Goal: Task Accomplishment & Management: Use online tool/utility

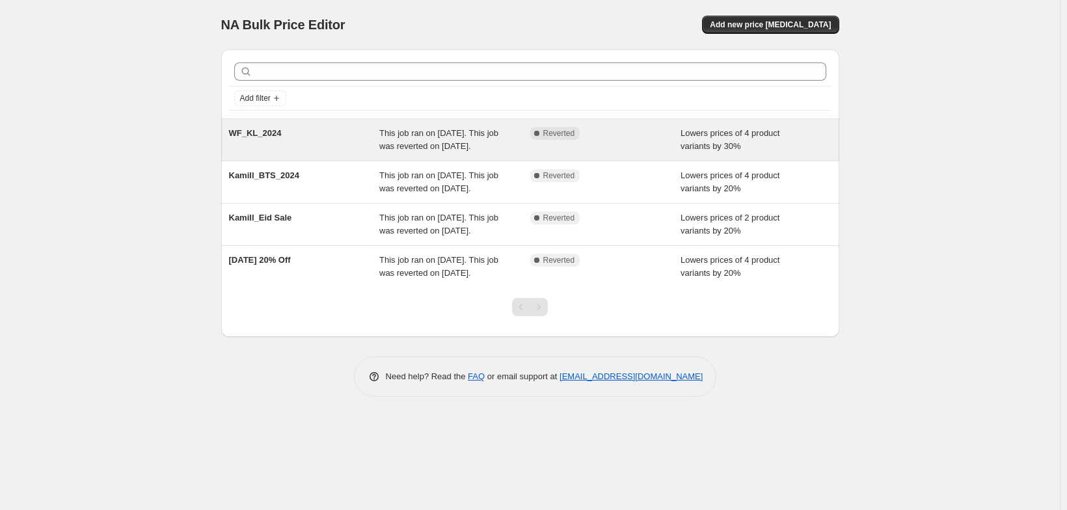
click at [329, 161] on div "WF_KL_2024 This job ran on November 21, 2024. This job was reverted on December…" at bounding box center [530, 140] width 618 height 42
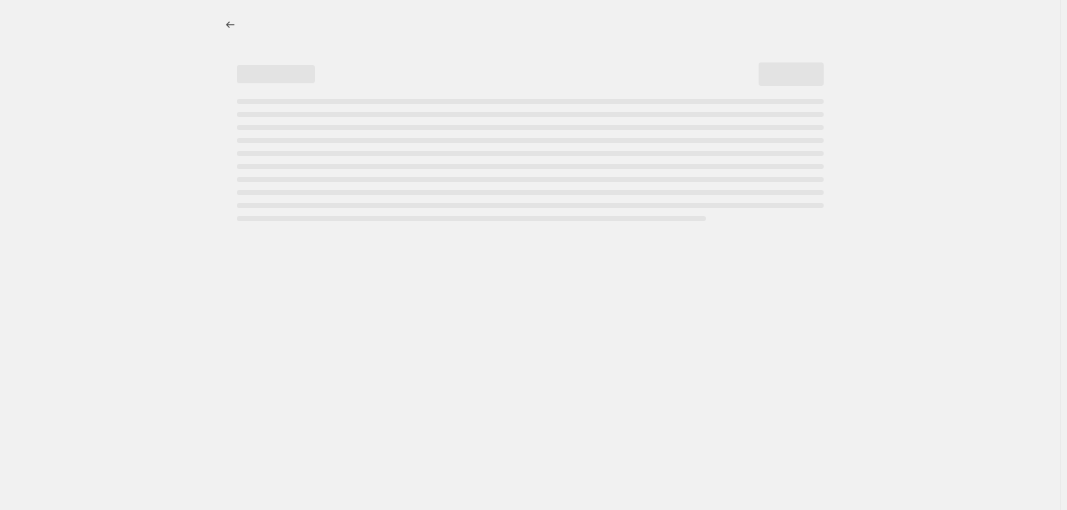
select select "percentage"
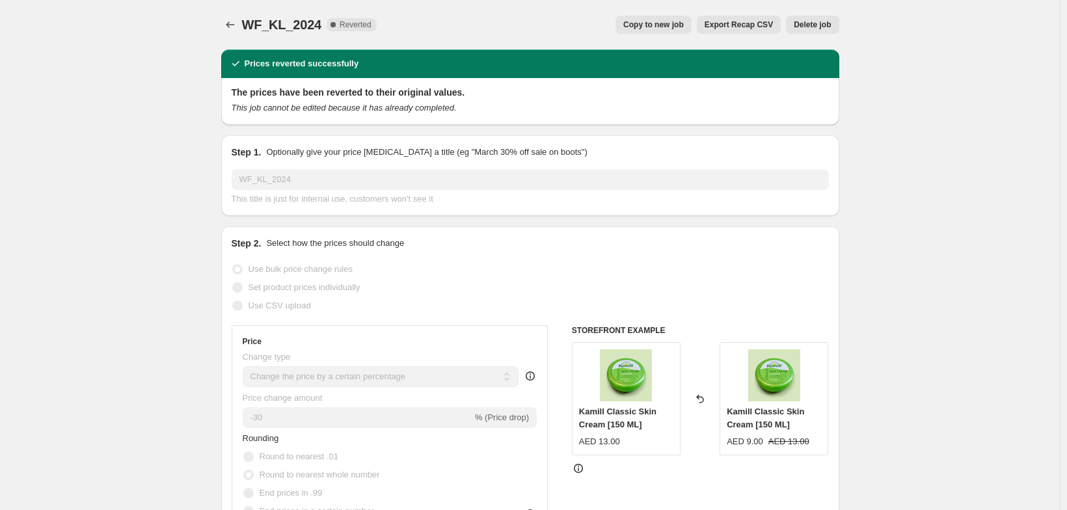
click at [670, 30] on span "Copy to new job" at bounding box center [653, 25] width 61 height 10
select select "percentage"
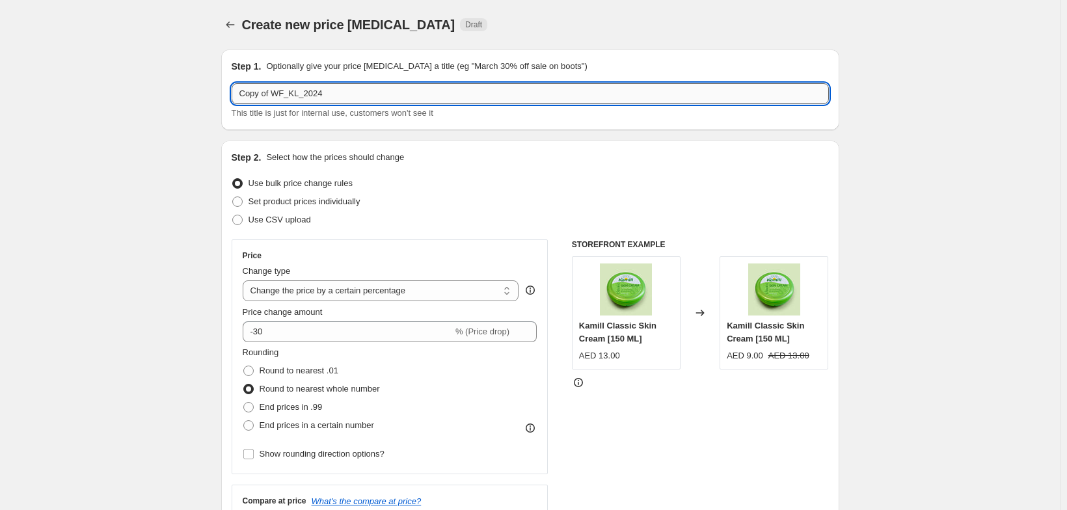
click at [330, 104] on input "Copy of WF_KL_2024" at bounding box center [530, 93] width 597 height 21
click at [329, 104] on input "Copy of WF_KL_2024" at bounding box center [530, 93] width 597 height 21
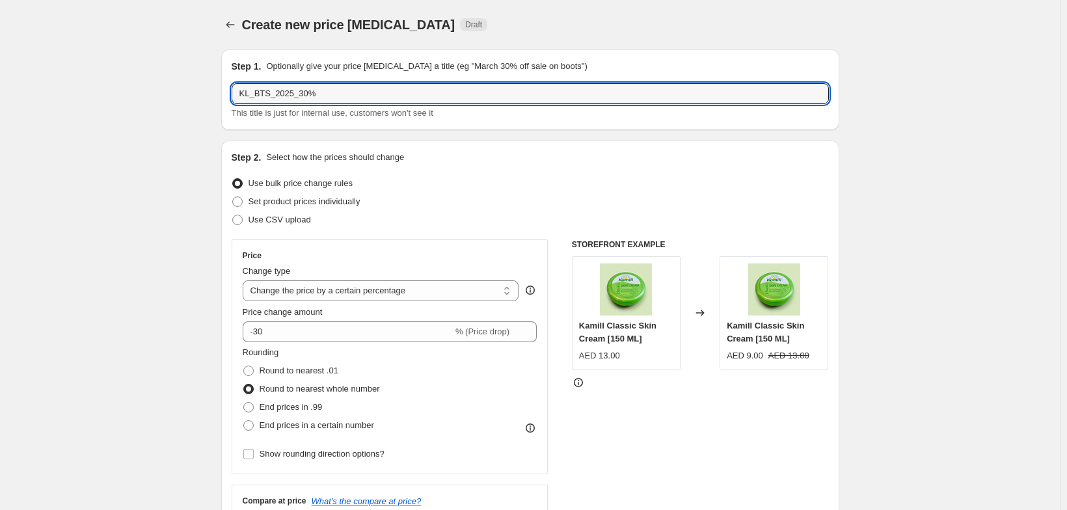
type input "KL_BTS_2025_30%"
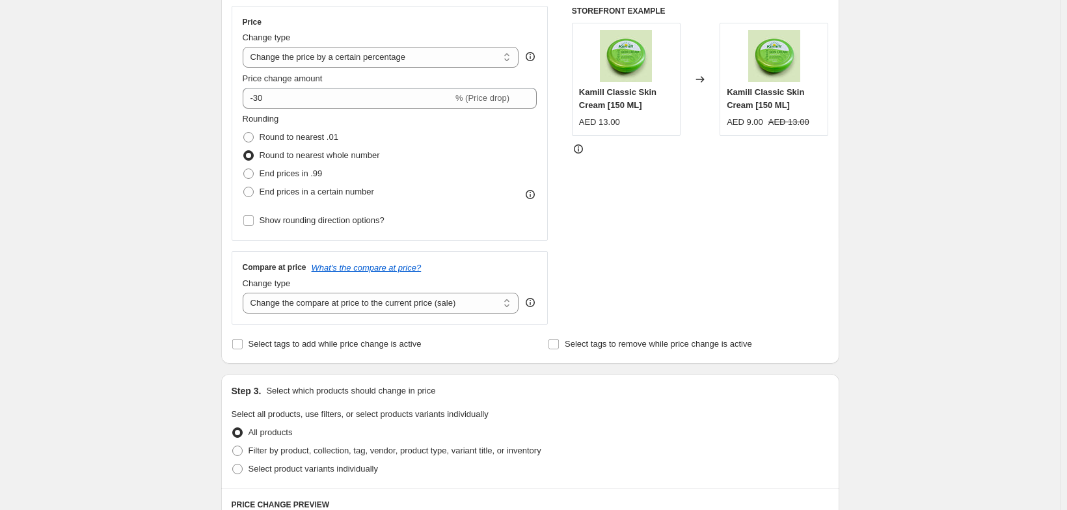
scroll to position [234, 0]
click at [254, 67] on select "Change the price to a certain amount Change the price by a certain amount Chang…" at bounding box center [381, 56] width 276 height 21
click at [243, 67] on select "Change the price to a certain amount Change the price by a certain amount Chang…" at bounding box center [381, 56] width 276 height 21
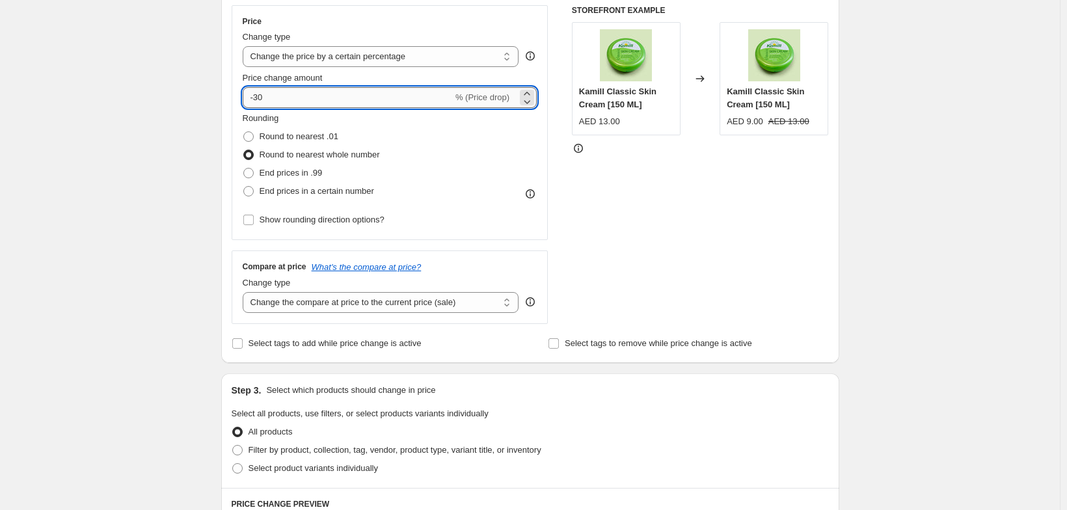
click at [267, 108] on input "-30" at bounding box center [348, 97] width 210 height 21
type input "-30"
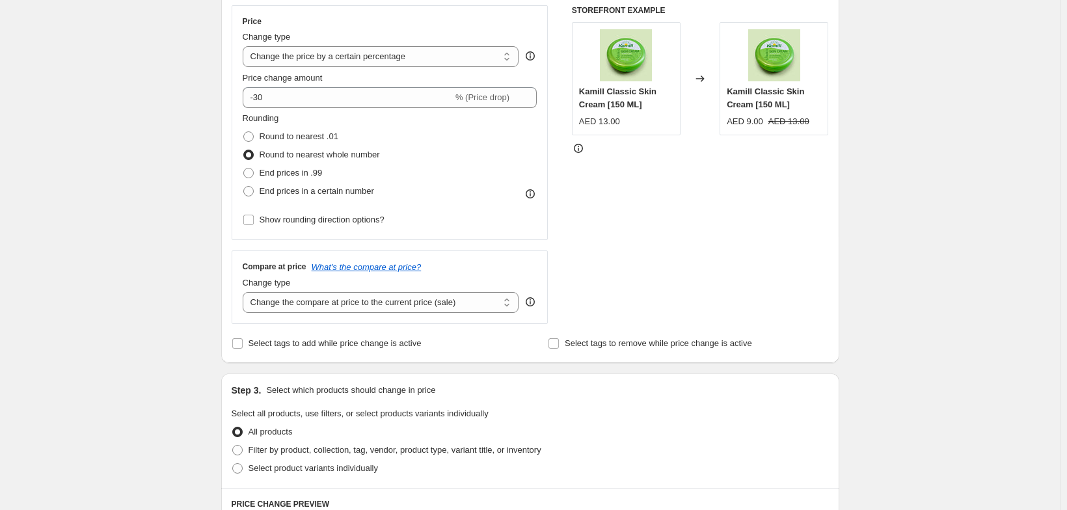
click at [206, 160] on div "Create new price change job. This page is ready Create new price change job Dra…" at bounding box center [530, 386] width 649 height 1241
click at [243, 225] on input "Show rounding direction options?" at bounding box center [248, 220] width 10 height 10
checkbox input "true"
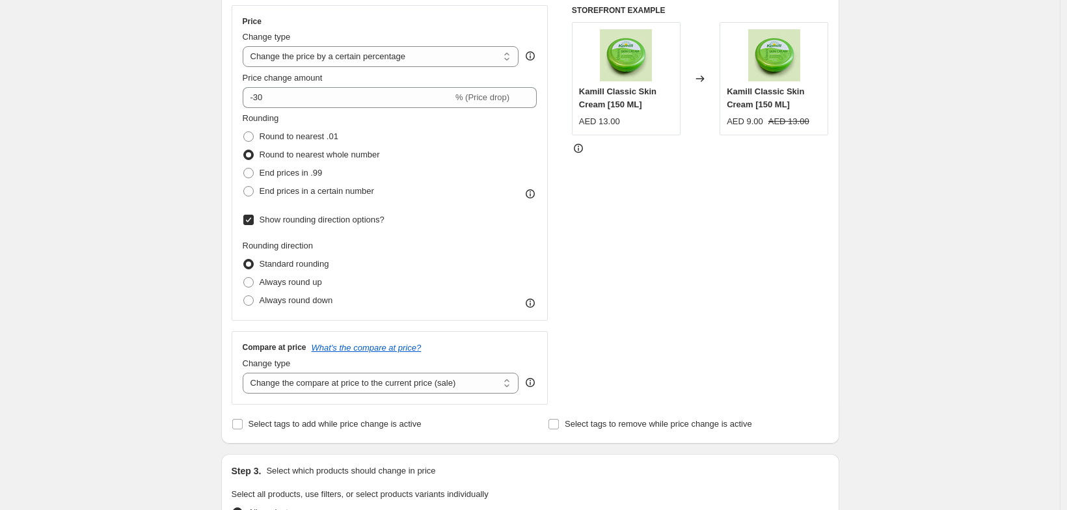
click at [243, 160] on span at bounding box center [248, 155] width 10 height 10
click at [243, 150] on input "Round to nearest whole number" at bounding box center [243, 150] width 1 height 1
click at [243, 160] on span at bounding box center [248, 155] width 10 height 10
click at [243, 150] on input "Round to nearest whole number" at bounding box center [243, 150] width 1 height 1
click at [243, 160] on span at bounding box center [248, 155] width 10 height 10
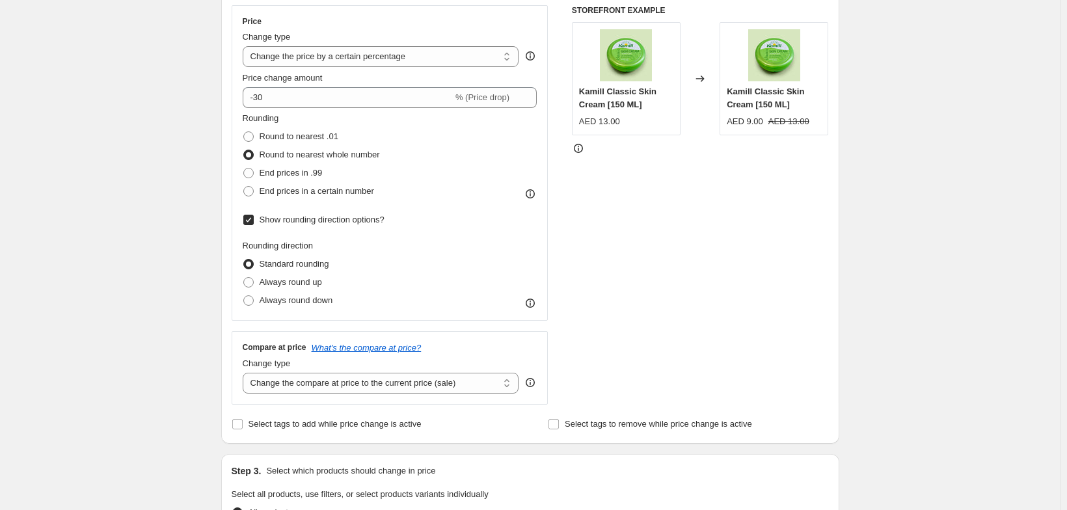
click at [243, 150] on input "Round to nearest whole number" at bounding box center [243, 150] width 1 height 1
click at [243, 269] on span at bounding box center [248, 264] width 10 height 10
click at [243, 260] on input "Standard rounding" at bounding box center [243, 259] width 1 height 1
click at [243, 269] on span at bounding box center [248, 264] width 10 height 10
click at [243, 260] on input "Standard rounding" at bounding box center [243, 259] width 1 height 1
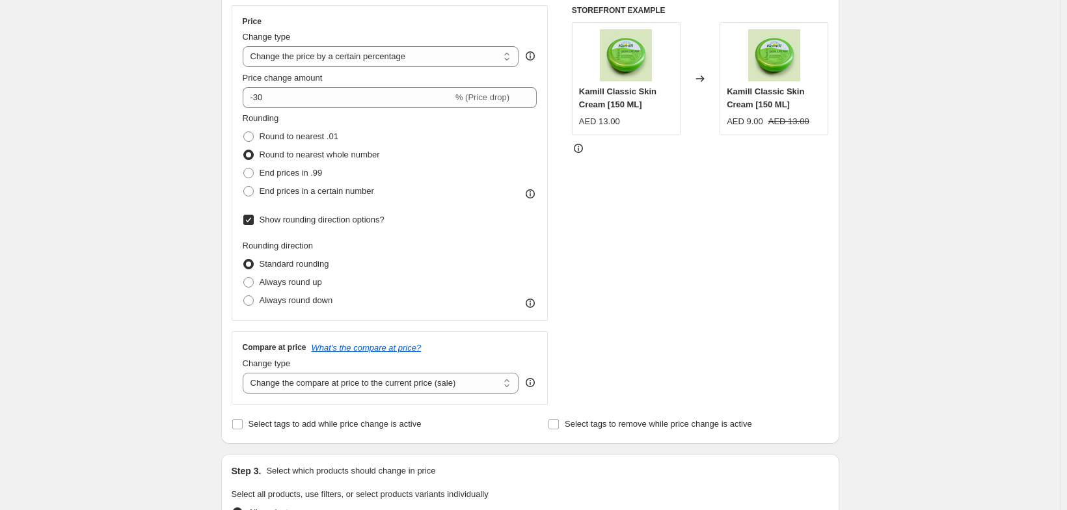
click at [156, 312] on div "Create new price change job. This page is ready Create new price change job Dra…" at bounding box center [530, 426] width 1060 height 1321
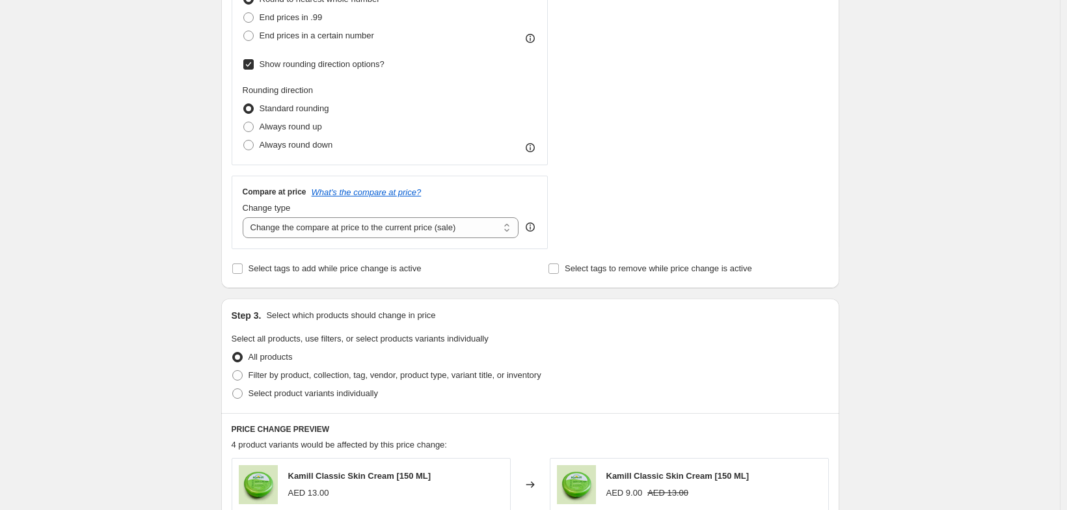
scroll to position [442, 0]
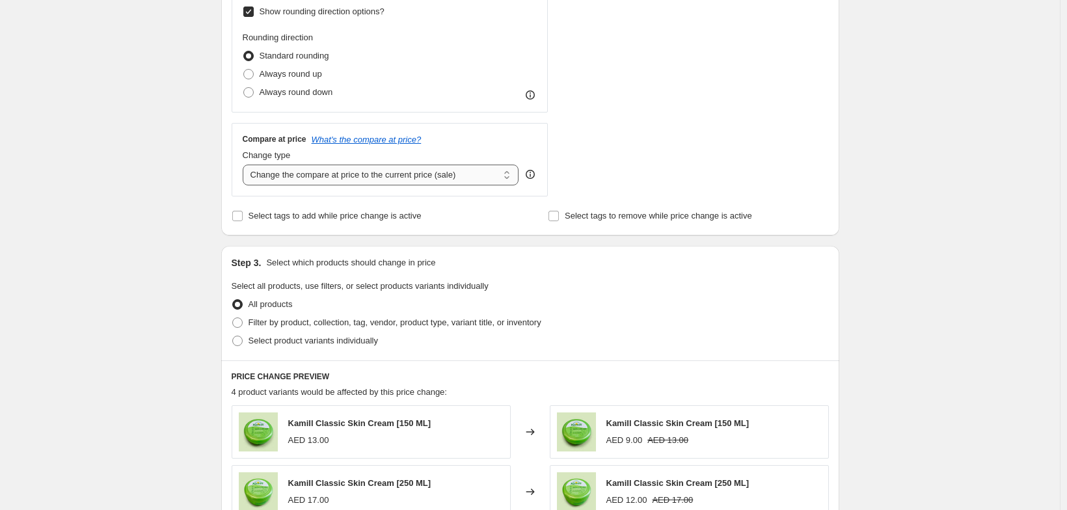
click at [261, 185] on select "Change the compare at price to the current price (sale) Change the compare at p…" at bounding box center [381, 175] width 276 height 21
click at [243, 185] on select "Change the compare at price to the current price (sale) Change the compare at p…" at bounding box center [381, 175] width 276 height 21
click at [141, 241] on div "Create new price change job. This page is ready Create new price change job Dra…" at bounding box center [530, 218] width 1060 height 1321
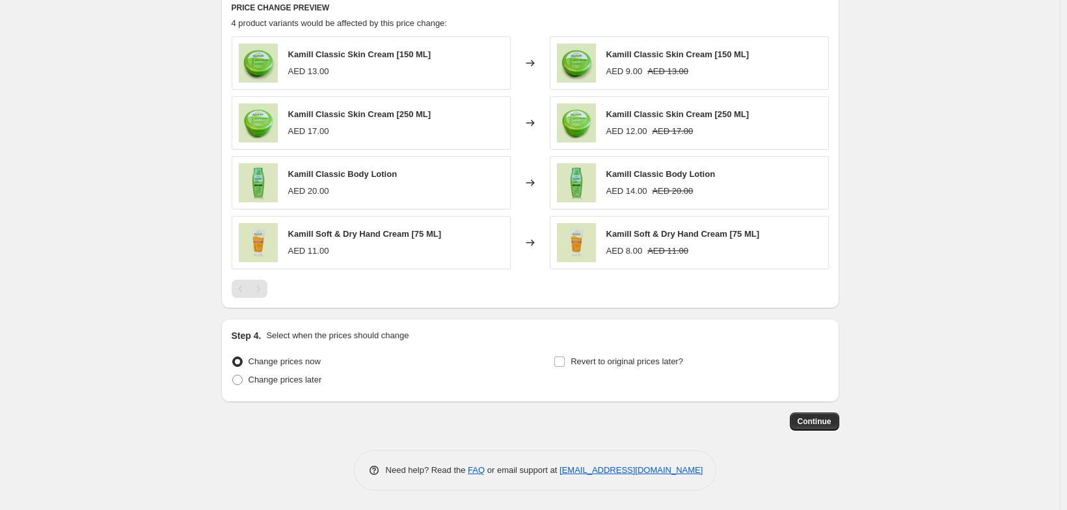
scroll to position [911, 0]
click at [587, 356] on span "Revert to original prices later?" at bounding box center [627, 361] width 113 height 10
click at [565, 356] on input "Revert to original prices later?" at bounding box center [559, 361] width 10 height 10
checkbox input "true"
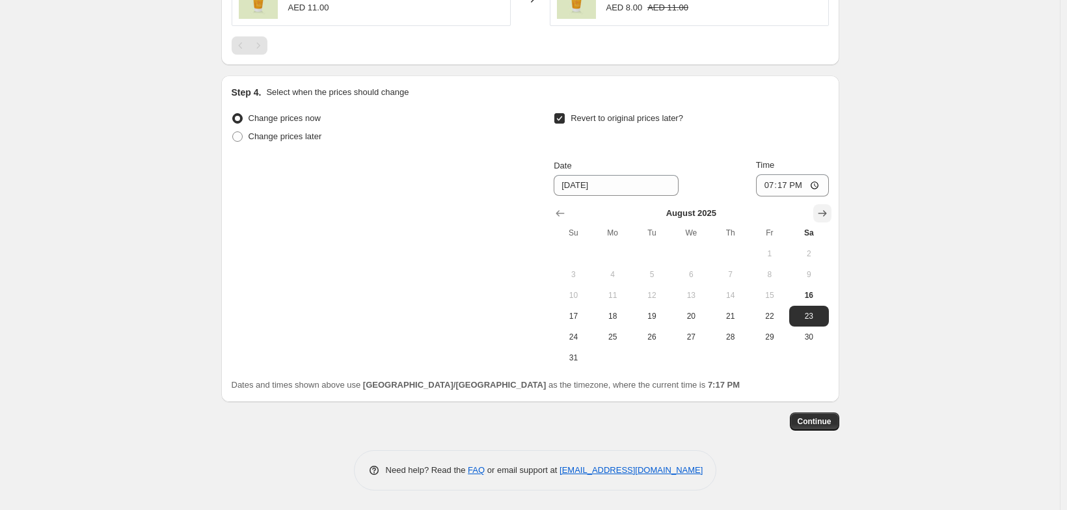
click at [831, 204] on button "Show next month, September 2025" at bounding box center [822, 213] width 18 height 18
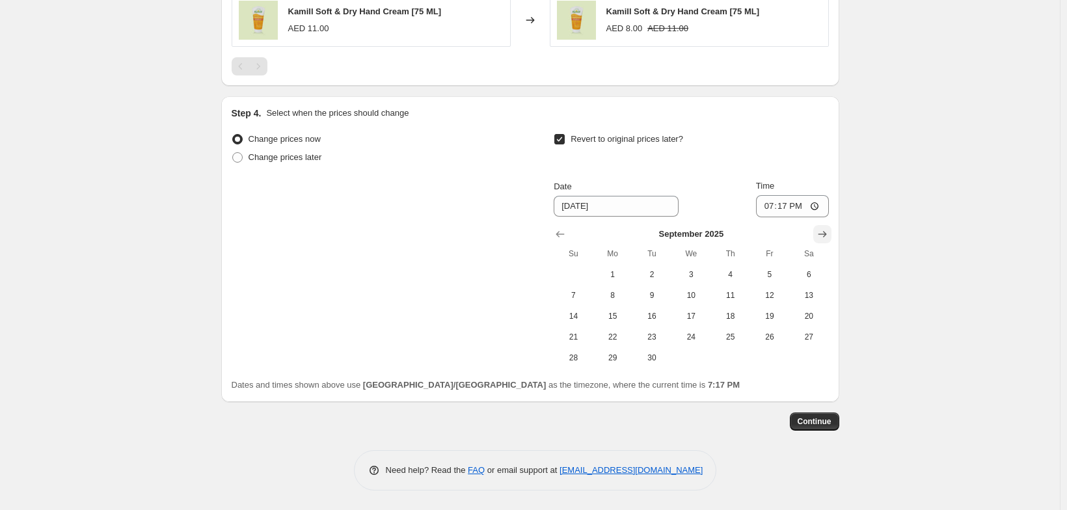
scroll to position [1155, 0]
click at [621, 311] on span "15" at bounding box center [612, 316] width 29 height 10
type input "9/15/2025"
click at [800, 195] on input "19:17" at bounding box center [792, 206] width 73 height 22
type input "23:59"
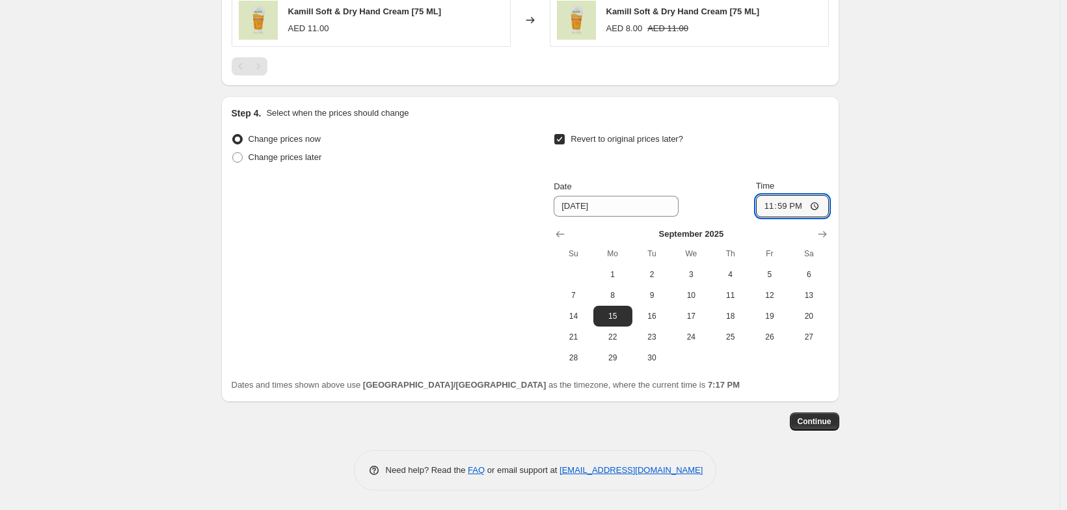
click at [831, 416] on span "Continue" at bounding box center [815, 421] width 34 height 10
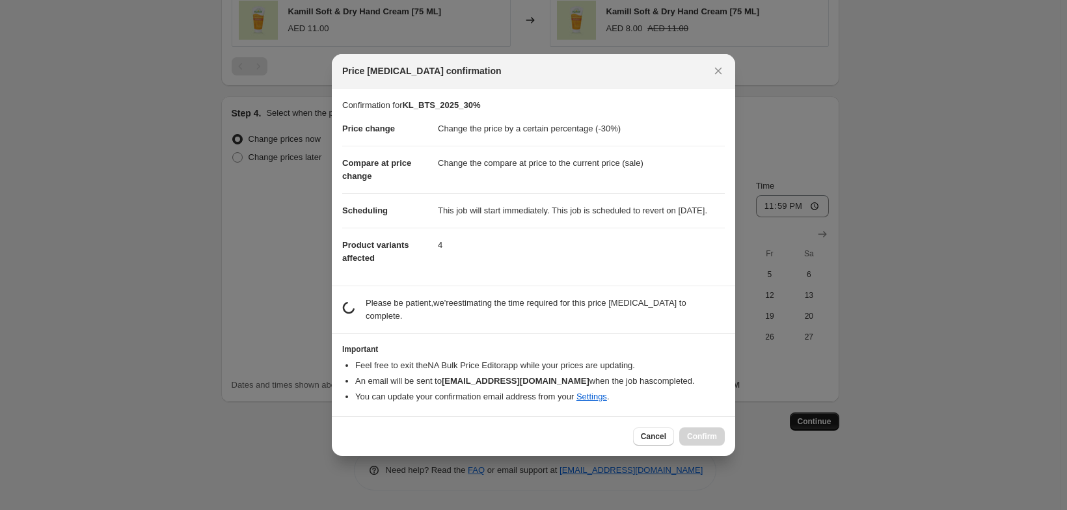
scroll to position [0, 0]
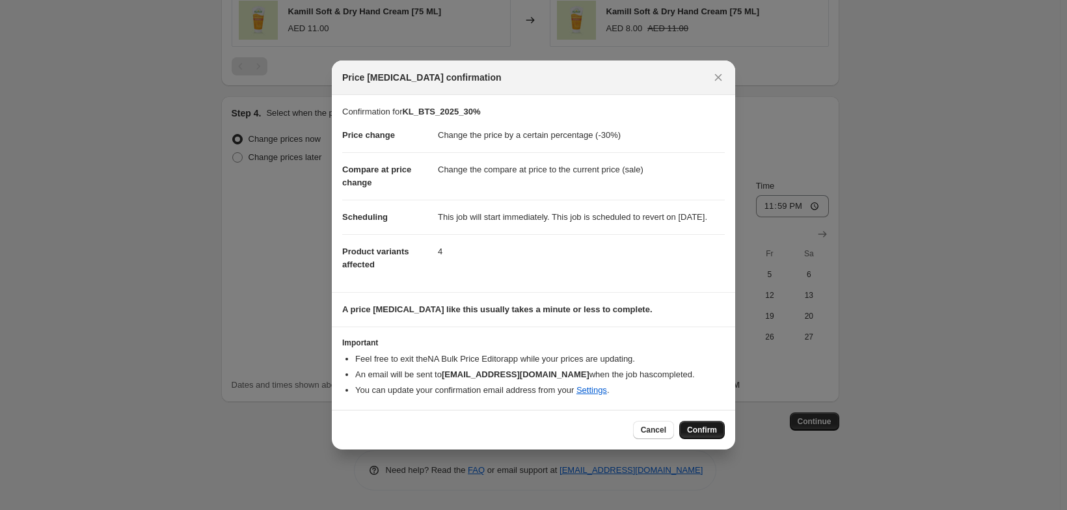
click at [717, 435] on span "Confirm" at bounding box center [702, 430] width 30 height 10
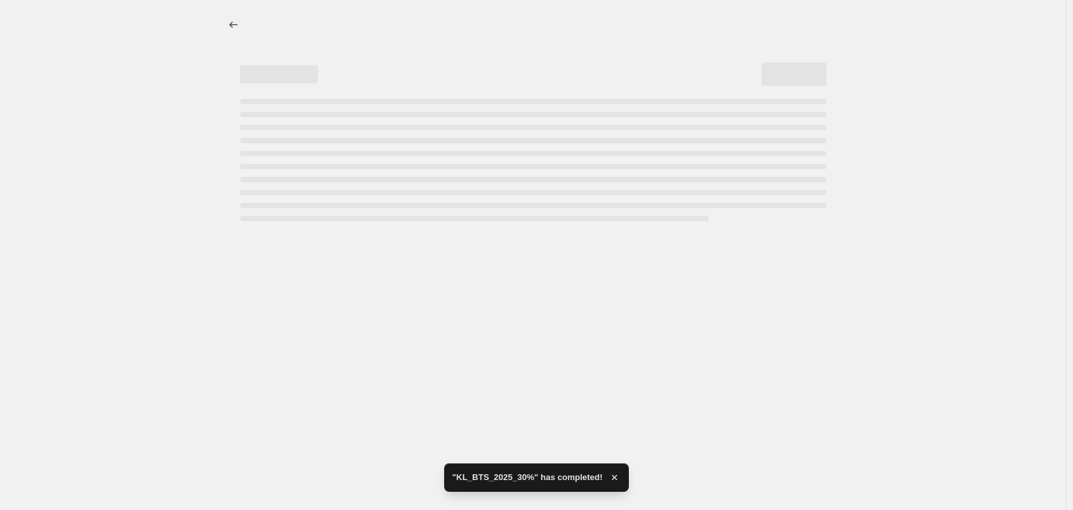
select select "percentage"
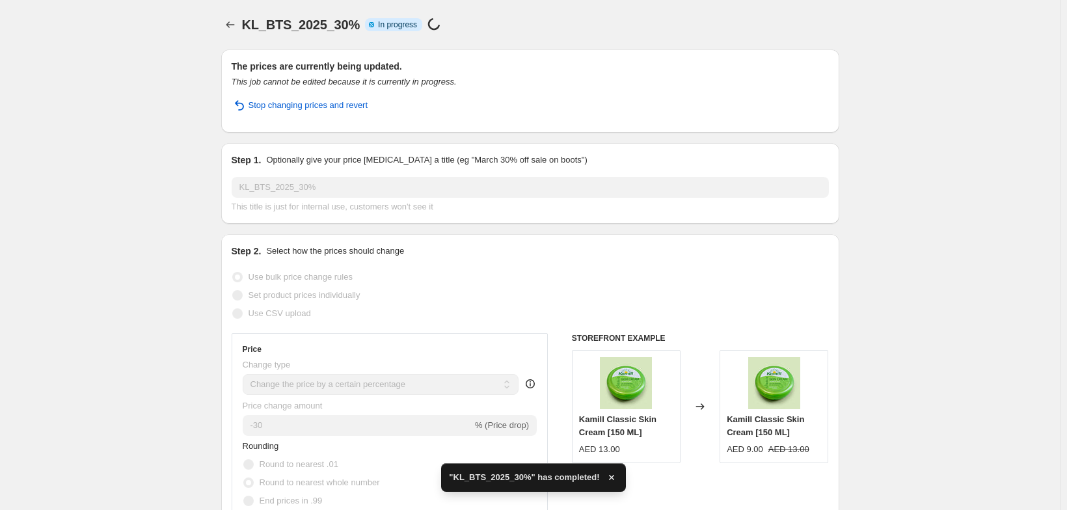
click at [1067, 392] on html "Home Settings Plans Skip to content KL_BTS_2025_30%. This page is ready KL_BTS_…" at bounding box center [533, 255] width 1067 height 510
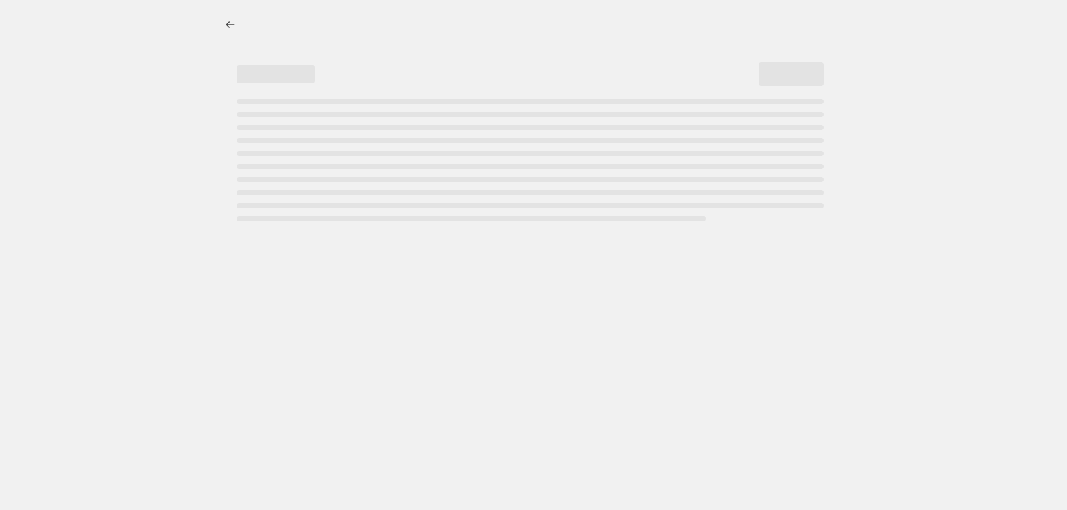
select select "percentage"
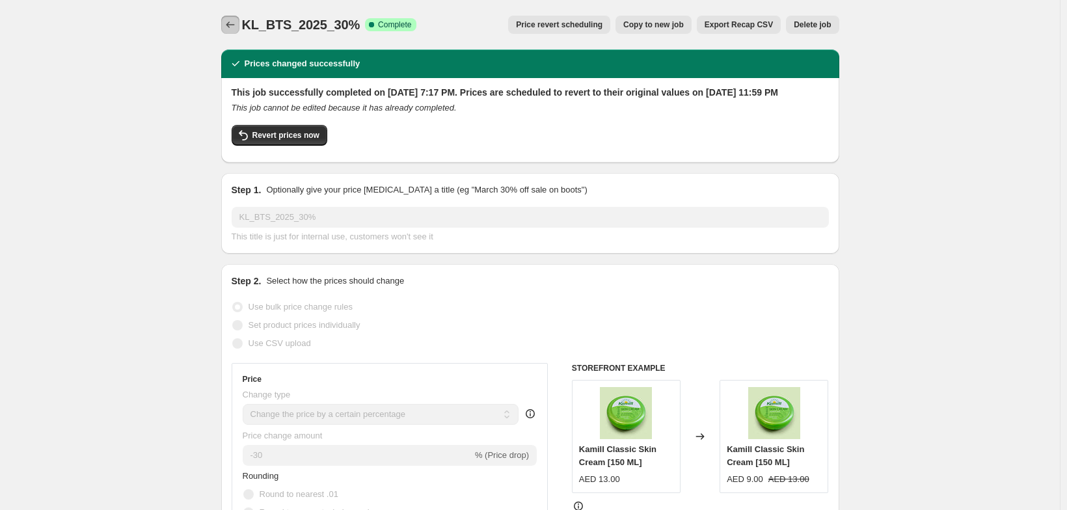
click at [224, 31] on icon "Price change jobs" at bounding box center [230, 24] width 13 height 13
